Goal: Transaction & Acquisition: Book appointment/travel/reservation

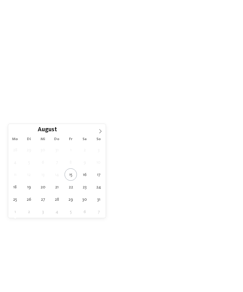
type div "24.08.2025"
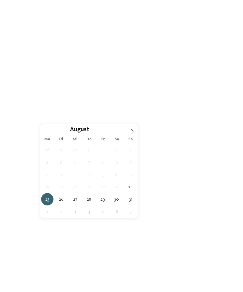
type div "30.08.2025"
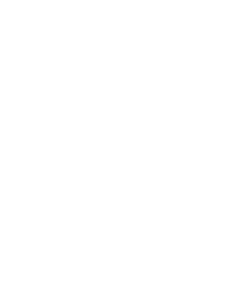
click at [97, 207] on icon at bounding box center [97, 205] width 3 height 3
click at [144, 181] on div "übernehmen" at bounding box center [122, 187] width 82 height 13
click at [137, 207] on div at bounding box center [139, 205] width 5 height 3
click at [224, 28] on icon at bounding box center [224, 23] width 14 height 11
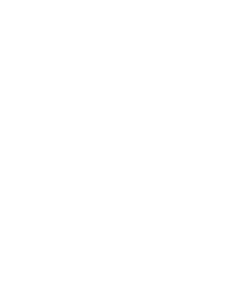
click at [25, 142] on div "Meraner Land" at bounding box center [42, 154] width 58 height 25
click at [234, 186] on icon at bounding box center [231, 182] width 17 height 14
click at [86, 130] on div "Region" at bounding box center [87, 124] width 30 height 11
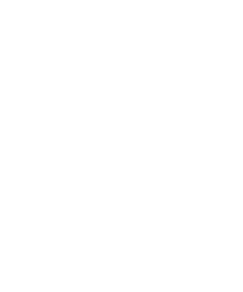
click at [91, 137] on span at bounding box center [91, 140] width 0 height 6
click at [91, 181] on div "übernehmen" at bounding box center [122, 187] width 82 height 13
click at [225, 130] on link "Hotel finden" at bounding box center [220, 124] width 30 height 11
click at [231, 81] on icon at bounding box center [231, 86] width 14 height 11
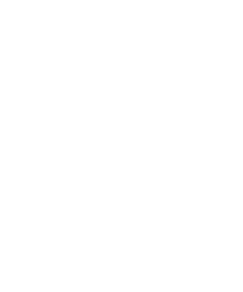
scroll to position [528, 0]
click at [36, 117] on h4 "Familienalm & Almchalets Taser Alm" at bounding box center [65, 117] width 93 height 17
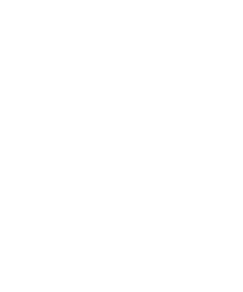
scroll to position [151, 0]
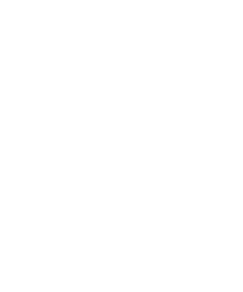
click at [26, 65] on span "[DATE] – [DATE]" at bounding box center [36, 63] width 32 height 7
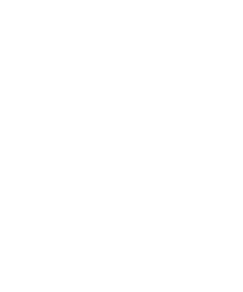
scroll to position [1129, 0]
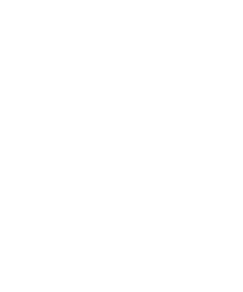
click at [144, 256] on span "buchen" at bounding box center [138, 258] width 14 height 4
click at [98, 227] on div "30" at bounding box center [99, 232] width 10 height 10
click at [36, 91] on button "Weiter zu „Zimmer“" at bounding box center [121, 98] width 213 height 15
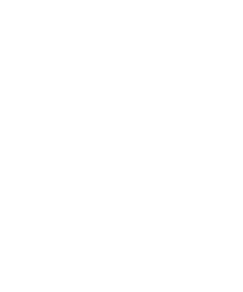
scroll to position [2032, 0]
click at [214, 138] on button "Verfügbarkeit prüfen" at bounding box center [195, 148] width 53 height 20
click at [221, 116] on div "Zimmer wählen 2 Erwachsene" at bounding box center [122, 124] width 218 height 17
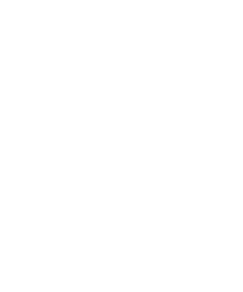
click at [202, 172] on button "Verfügbarkeit prüfen" at bounding box center [195, 182] width 53 height 20
click at [166, 246] on div "Zimmer wählen 2 Erwachsene" at bounding box center [121, 250] width 205 height 9
click at [208, 182] on button "Verfügbarkeit prüfen" at bounding box center [195, 192] width 53 height 20
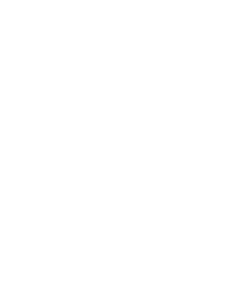
scroll to position [1277, 0]
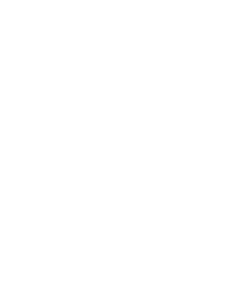
click at [106, 173] on button "2" at bounding box center [108, 179] width 11 height 13
click at [220, 124] on icon at bounding box center [218, 128] width 8 height 8
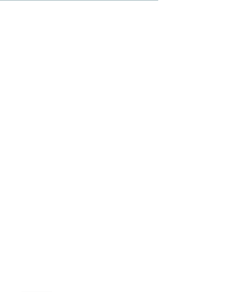
scroll to position [2673, 0]
click at [211, 201] on button "Verfügbarkeit prüfen" at bounding box center [195, 211] width 53 height 20
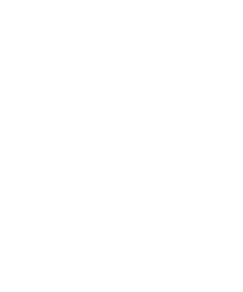
scroll to position [1117, 0]
